Goal: Information Seeking & Learning: Learn about a topic

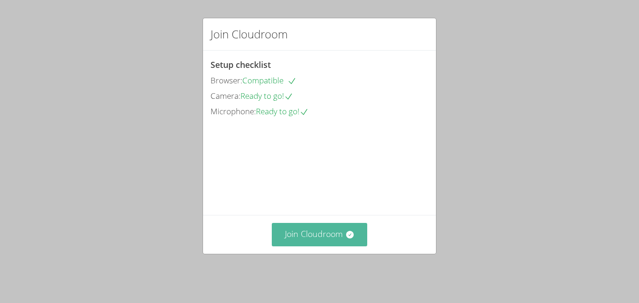
click at [352, 233] on button "Join Cloudroom" at bounding box center [320, 234] width 96 height 23
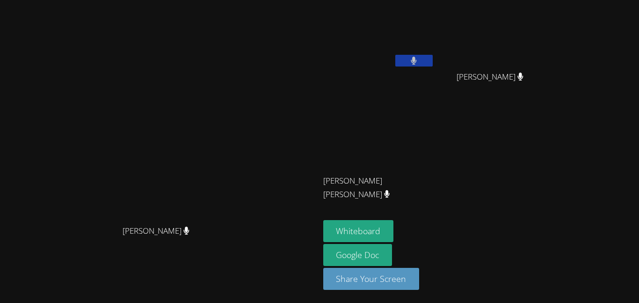
click at [550, 279] on div "Whiteboard Google Doc Share Your Screen" at bounding box center [436, 258] width 227 height 77
click at [394, 232] on button "Whiteboard" at bounding box center [358, 231] width 71 height 22
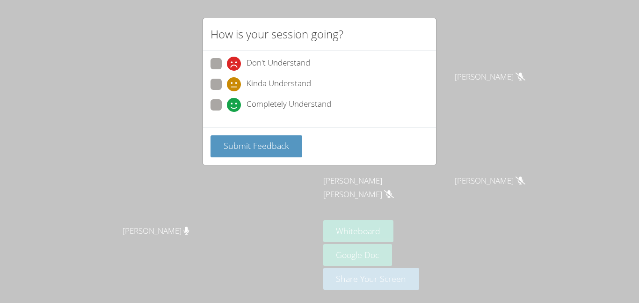
click at [309, 103] on span "Completely Understand" at bounding box center [289, 105] width 85 height 14
click at [235, 103] on input "Completely Understand" at bounding box center [231, 103] width 8 height 8
radio input "true"
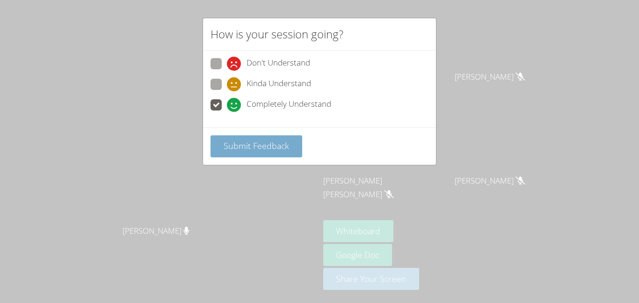
click at [279, 148] on span "Submit Feedback" at bounding box center [257, 145] width 66 height 11
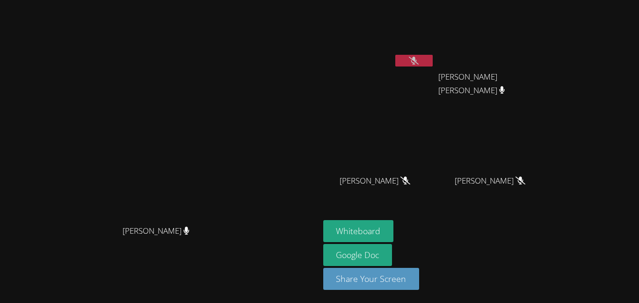
click at [419, 59] on icon at bounding box center [414, 61] width 10 height 8
